Goal: Information Seeking & Learning: Learn about a topic

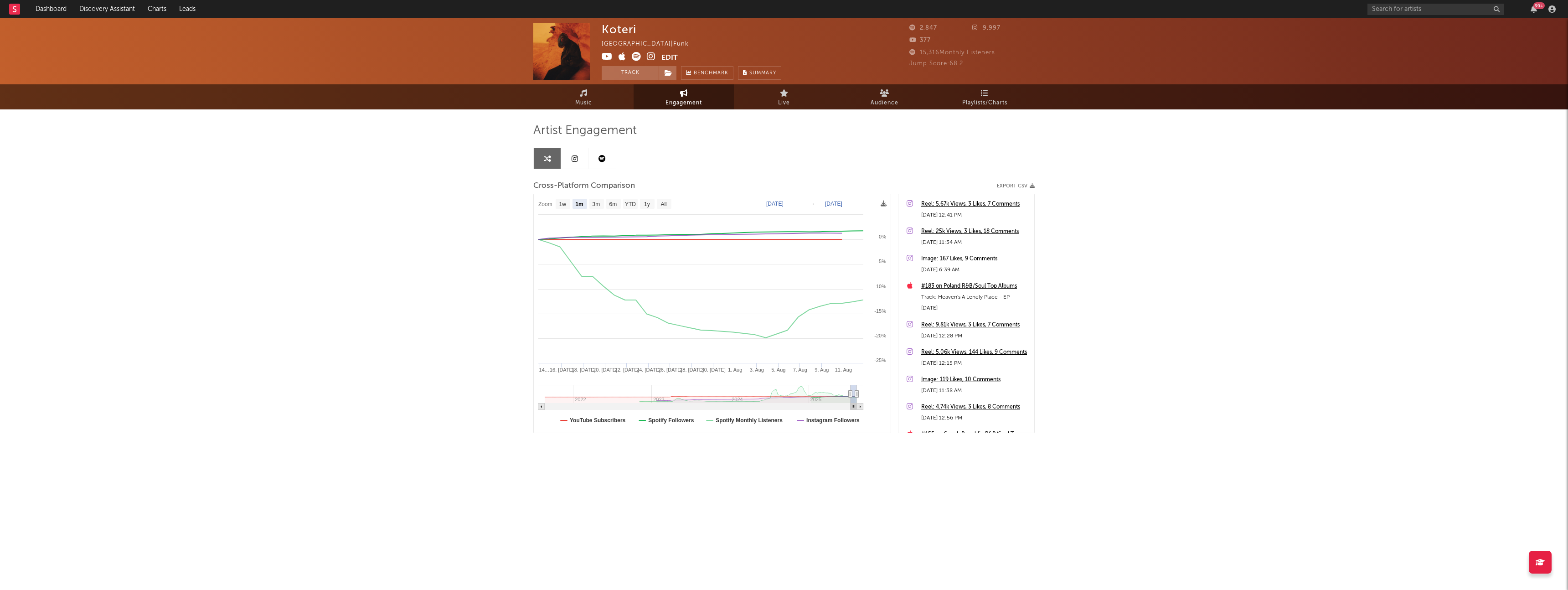
select select "1m"
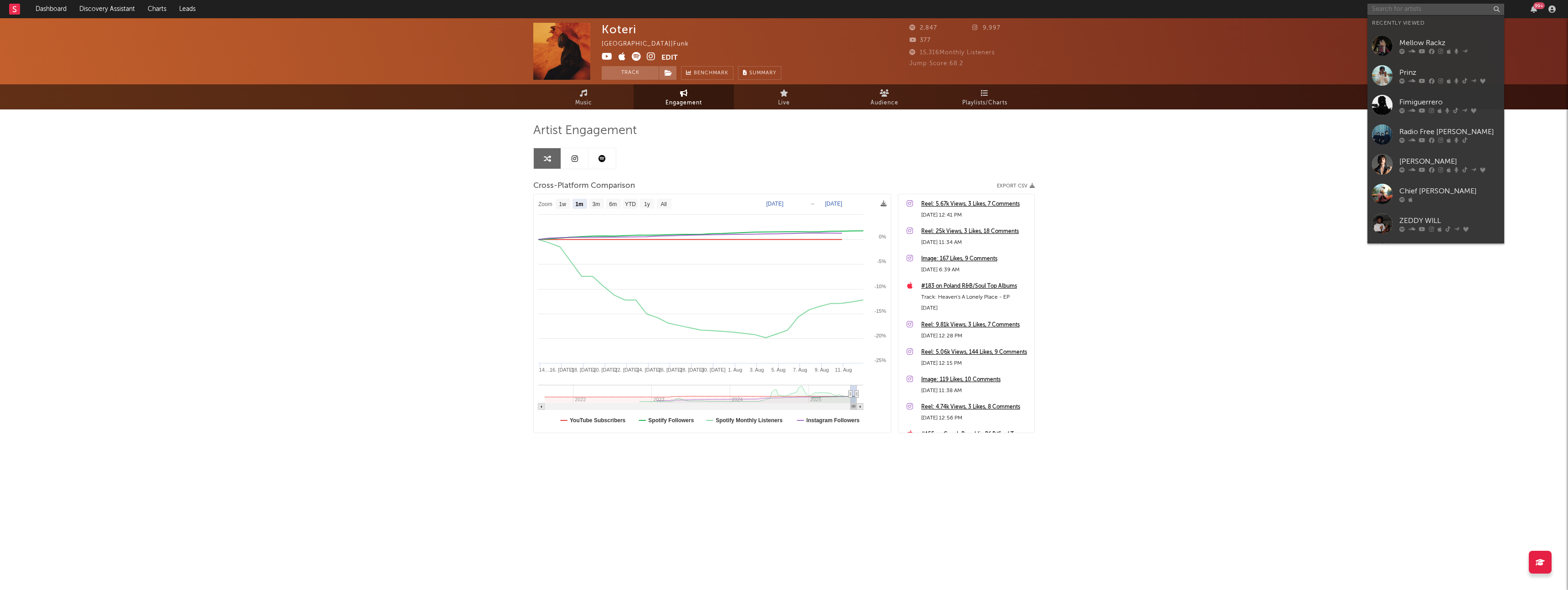
click at [1426, 4] on input "text" at bounding box center [1436, 9] width 137 height 11
paste input "Zeke Bleu"
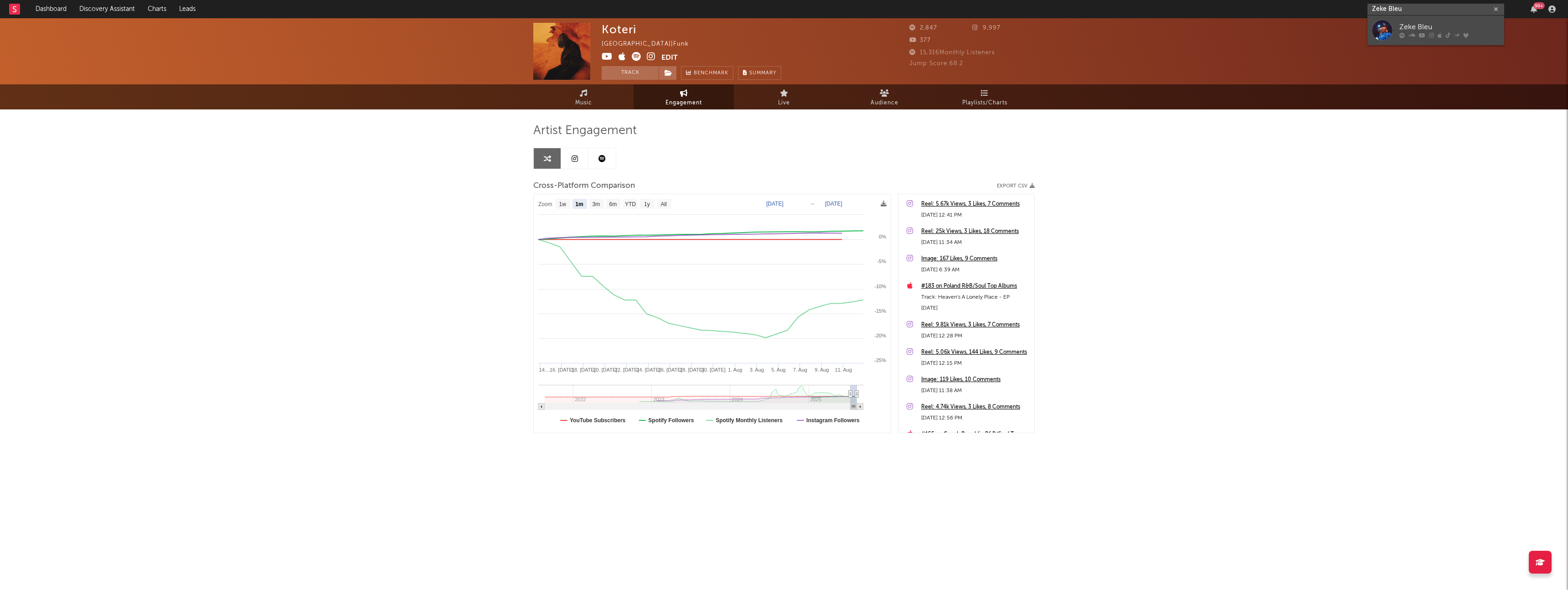
type input "Zeke Bleu"
click at [1411, 27] on div "Zeke Bleu" at bounding box center [1450, 27] width 100 height 11
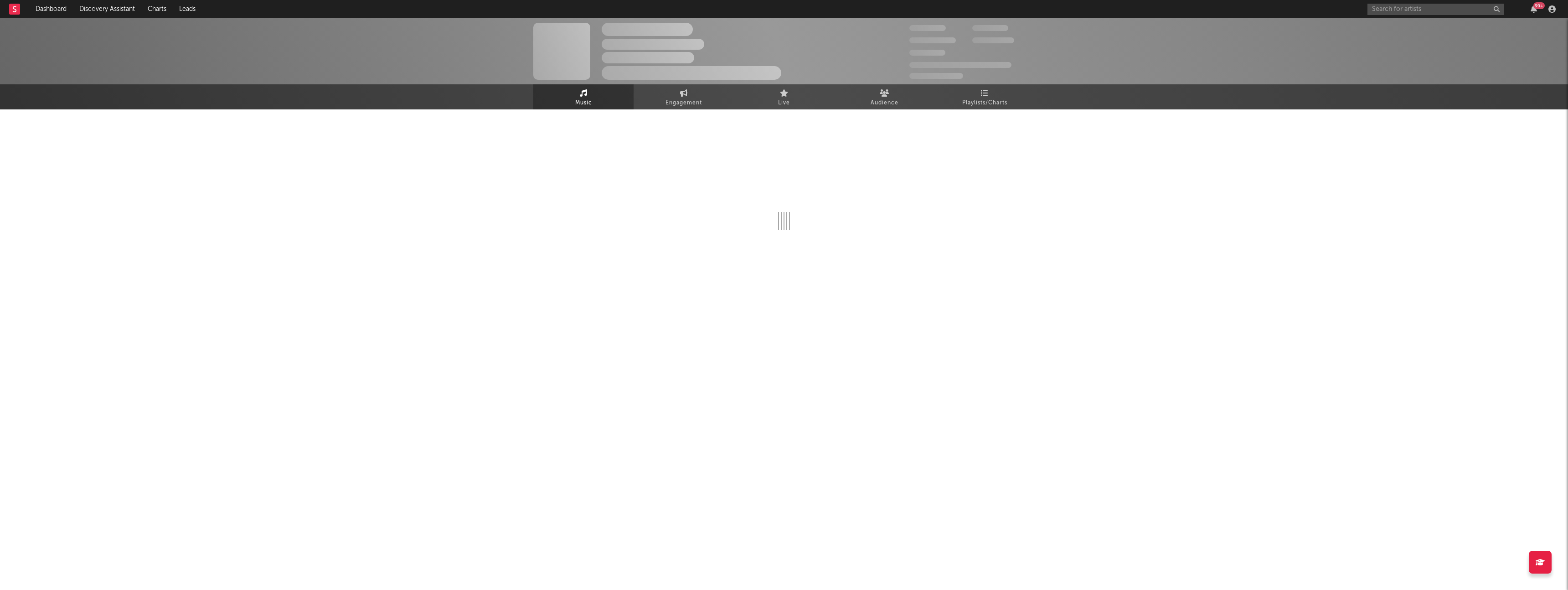
select select "6m"
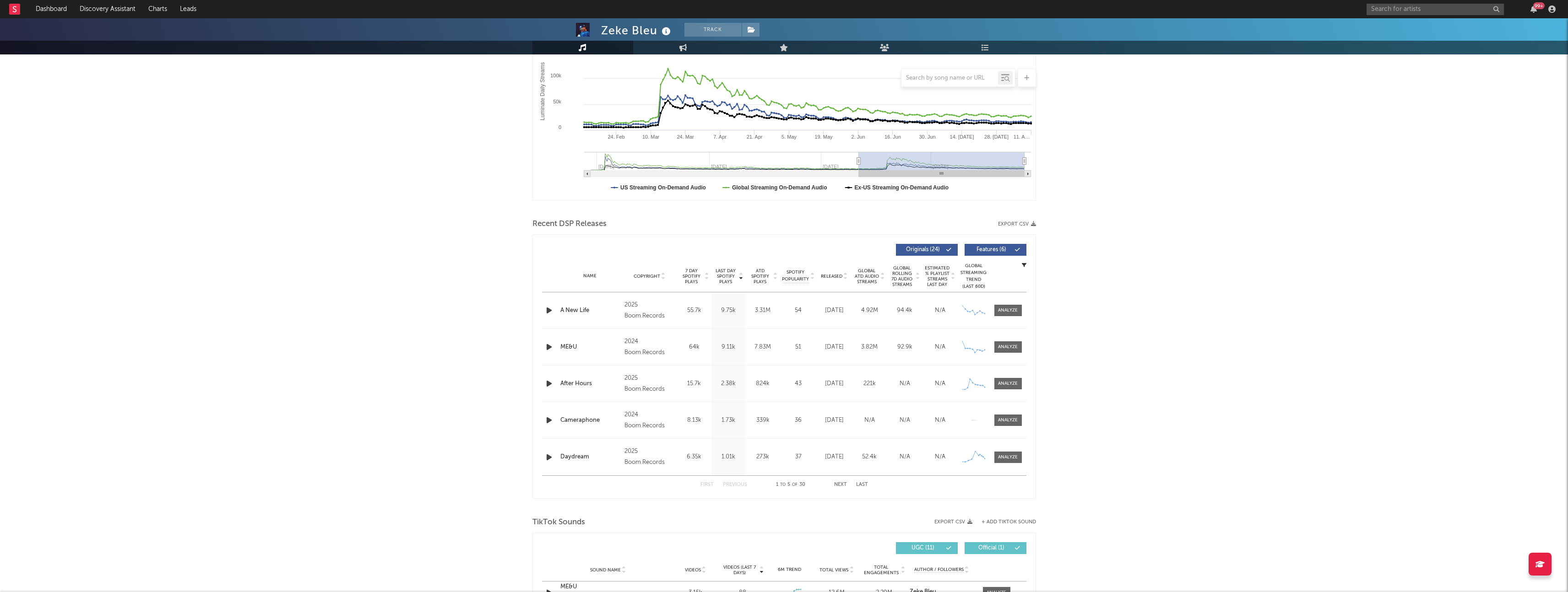
scroll to position [213, 0]
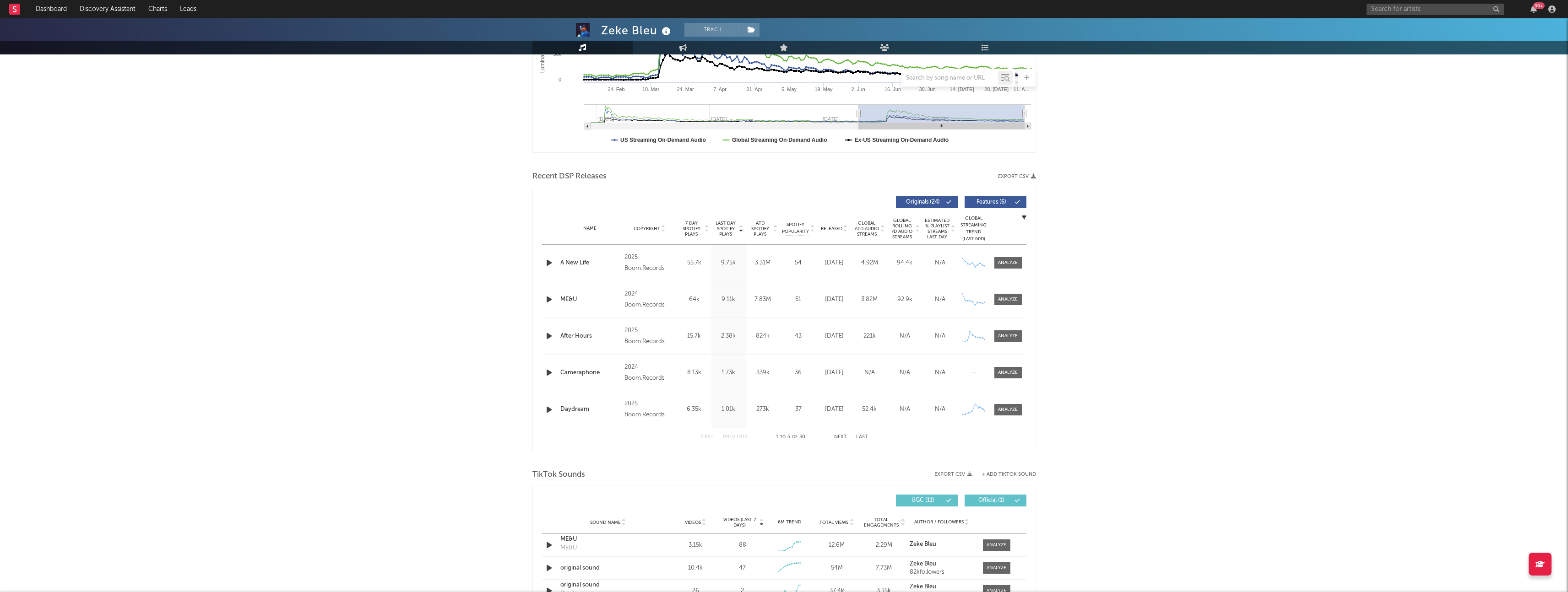
click at [638, 333] on div "2025 Boom.Records" at bounding box center [649, 337] width 50 height 22
click at [832, 230] on span "Released" at bounding box center [831, 228] width 21 height 5
click at [549, 261] on icon "button" at bounding box center [549, 262] width 10 height 11
click at [730, 229] on span "Last Day Spotify Plays" at bounding box center [725, 229] width 24 height 16
click at [551, 264] on icon "button" at bounding box center [549, 262] width 10 height 11
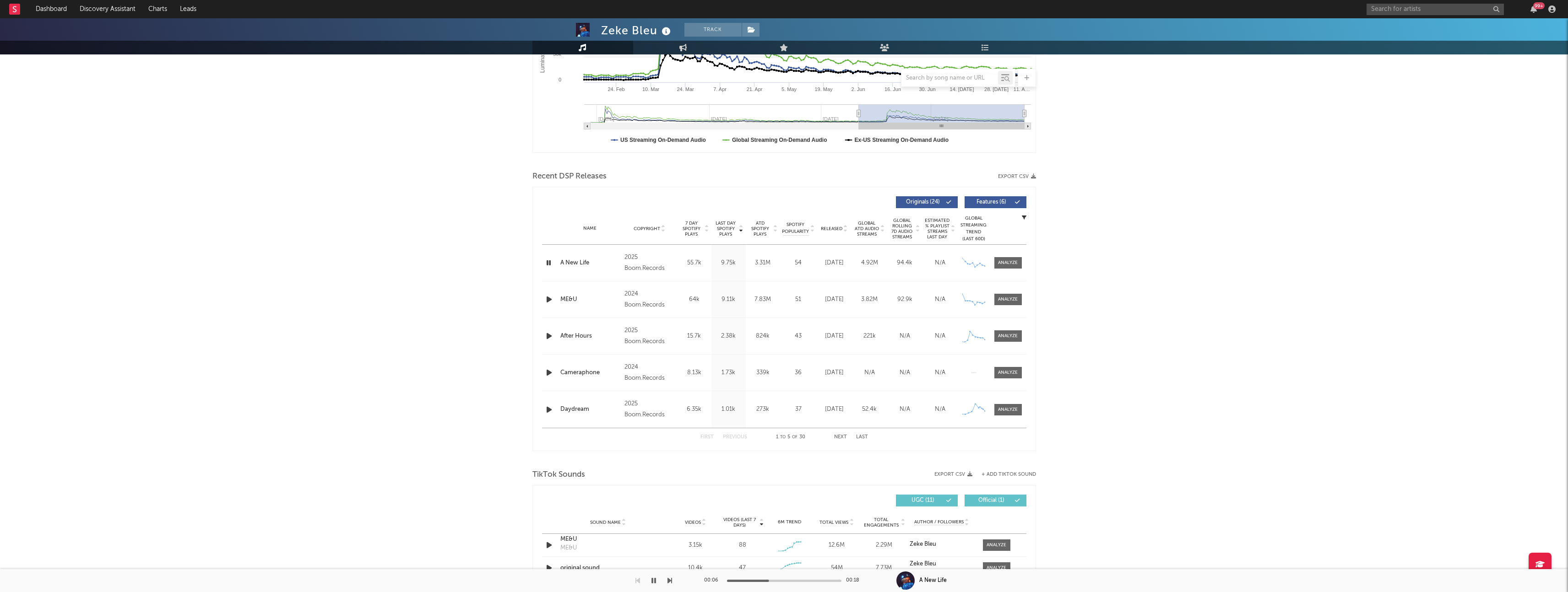
click at [548, 300] on icon "button" at bounding box center [549, 299] width 10 height 11
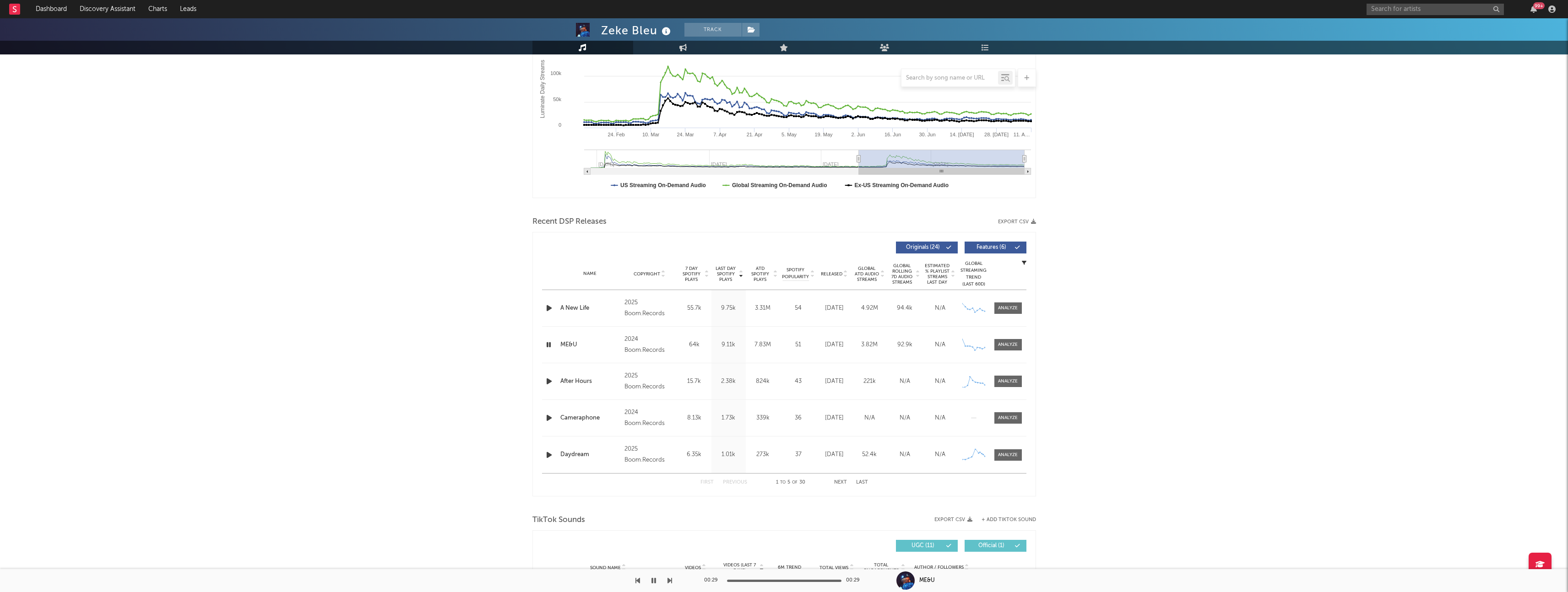
scroll to position [197, 0]
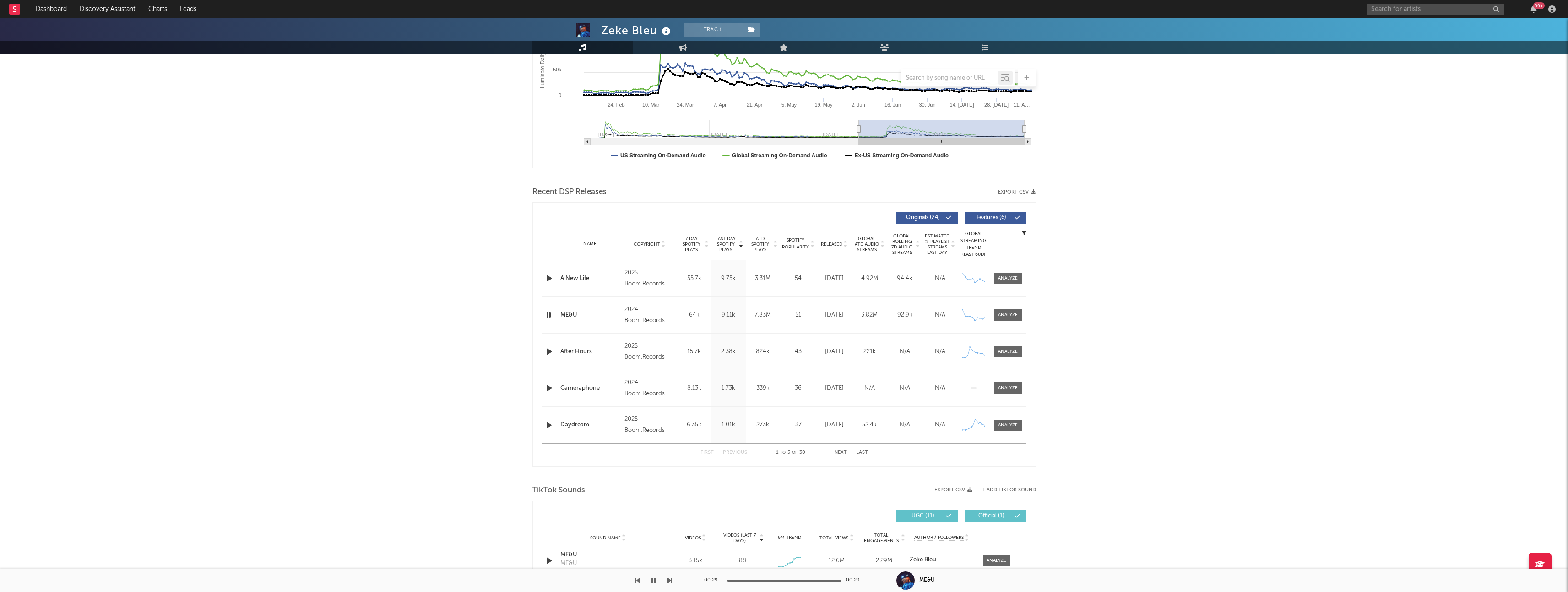
click at [832, 246] on span "Released" at bounding box center [831, 244] width 21 height 5
click at [838, 450] on div "First Previous 1 to 5 of 30 Next Last" at bounding box center [784, 452] width 168 height 18
click at [843, 453] on button "Next" at bounding box center [840, 452] width 13 height 5
click at [741, 451] on button "Previous" at bounding box center [735, 452] width 24 height 5
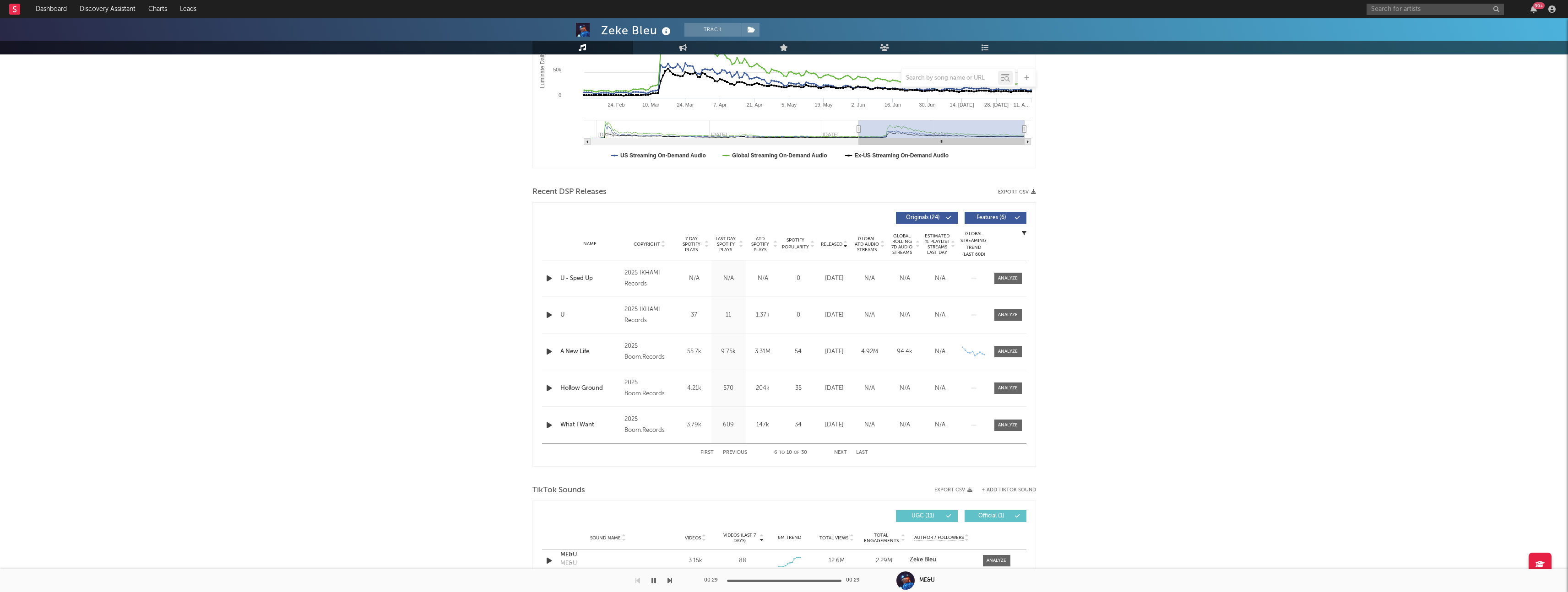
click at [730, 450] on button "Previous" at bounding box center [735, 452] width 24 height 5
click at [550, 357] on div "Name You’re Not Ready For Love Copyright 2025 Zeke Bleu Label Zeke Bleu Album N…" at bounding box center [784, 351] width 485 height 36
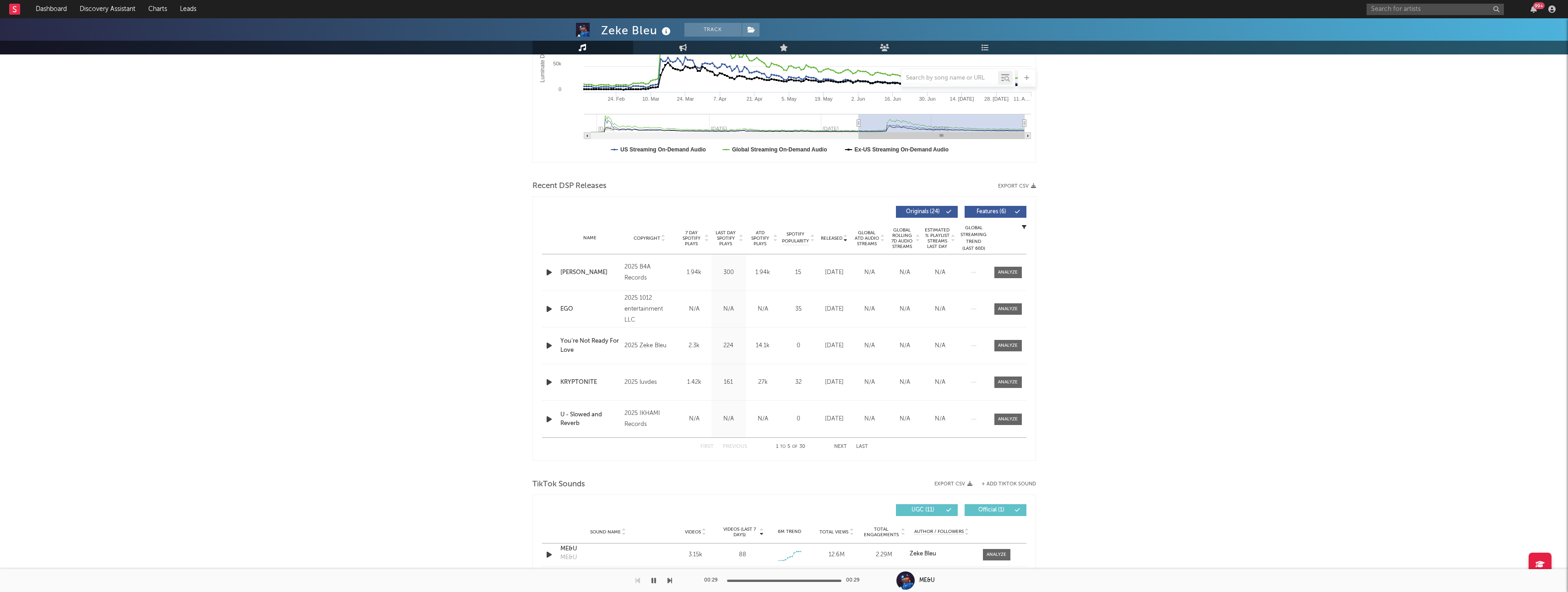
scroll to position [204, 0]
click at [595, 343] on div "You’re Not Ready For Love" at bounding box center [590, 345] width 60 height 18
click at [589, 342] on div "You’re Not Ready For Love" at bounding box center [590, 345] width 60 height 18
